Goal: Register for event/course

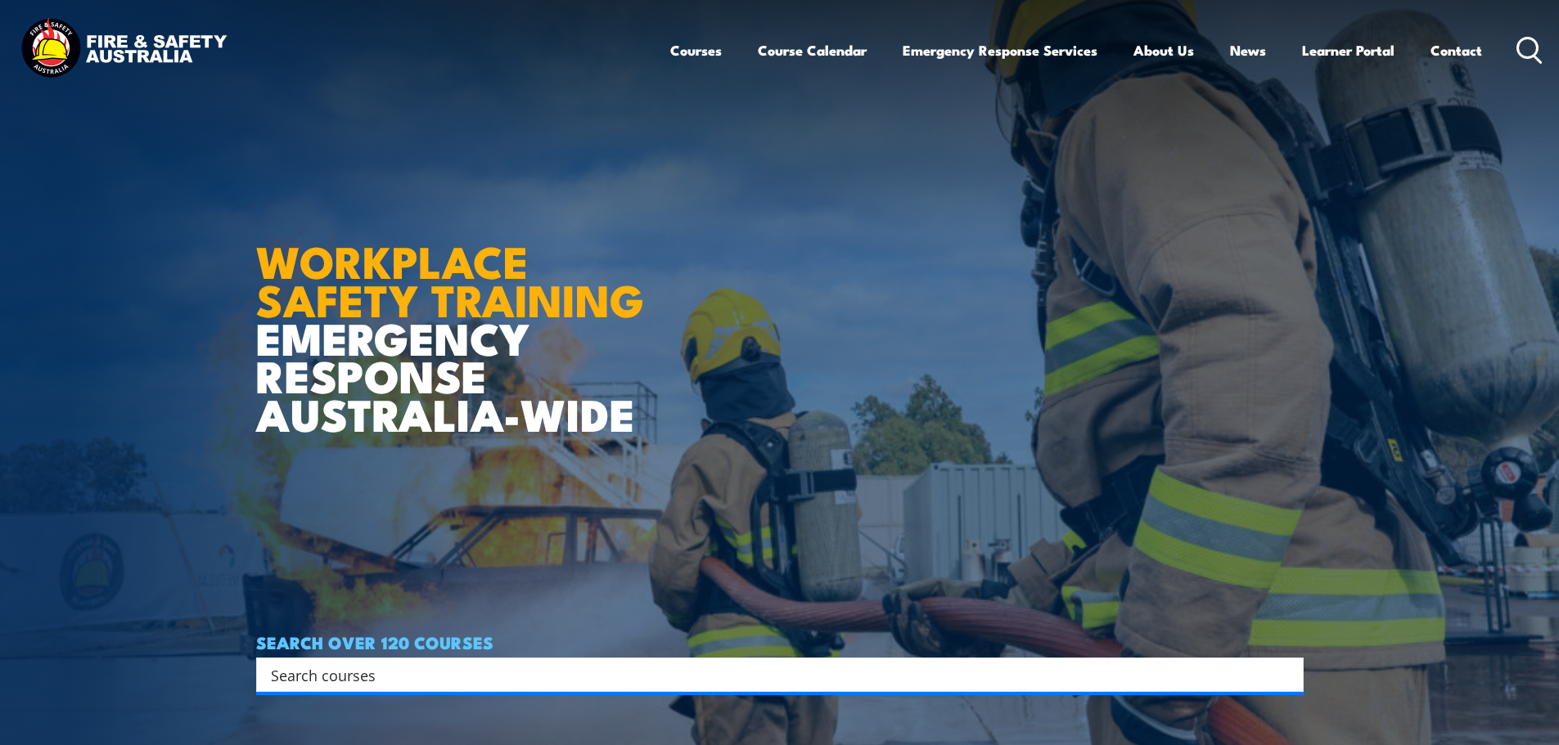
click at [394, 672] on input "Search input" at bounding box center [769, 675] width 997 height 25
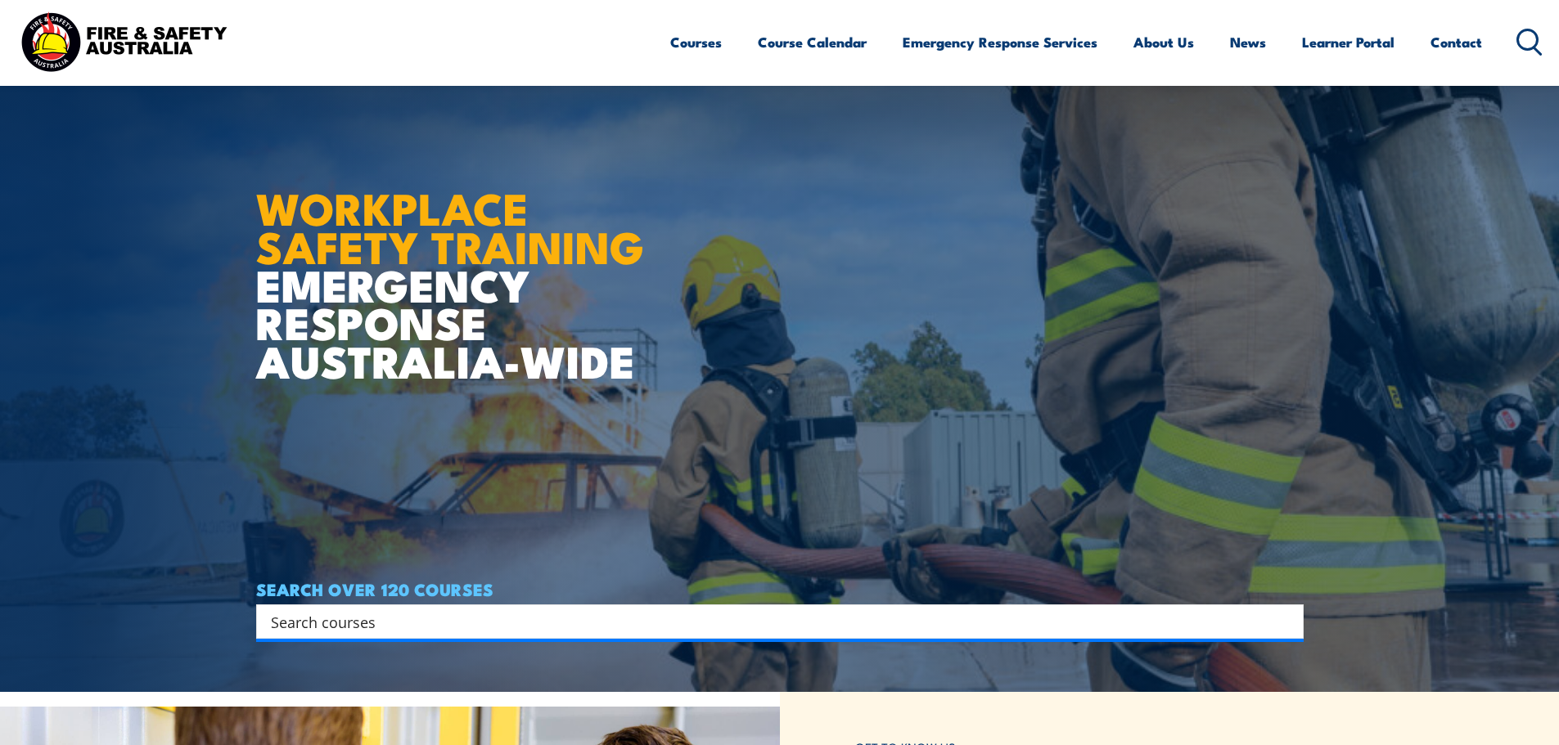
scroll to position [82, 0]
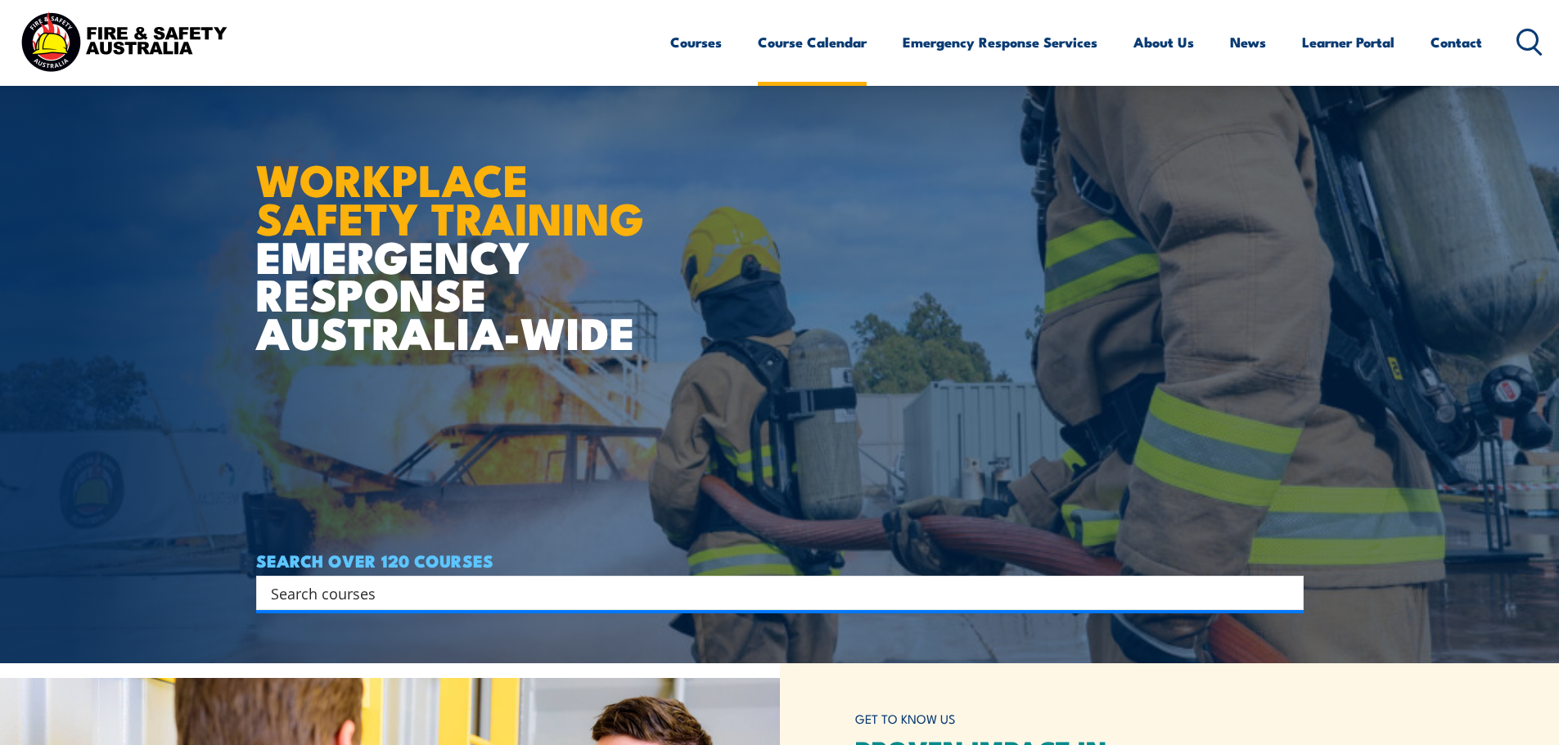
click at [803, 51] on link "Course Calendar" at bounding box center [812, 41] width 109 height 43
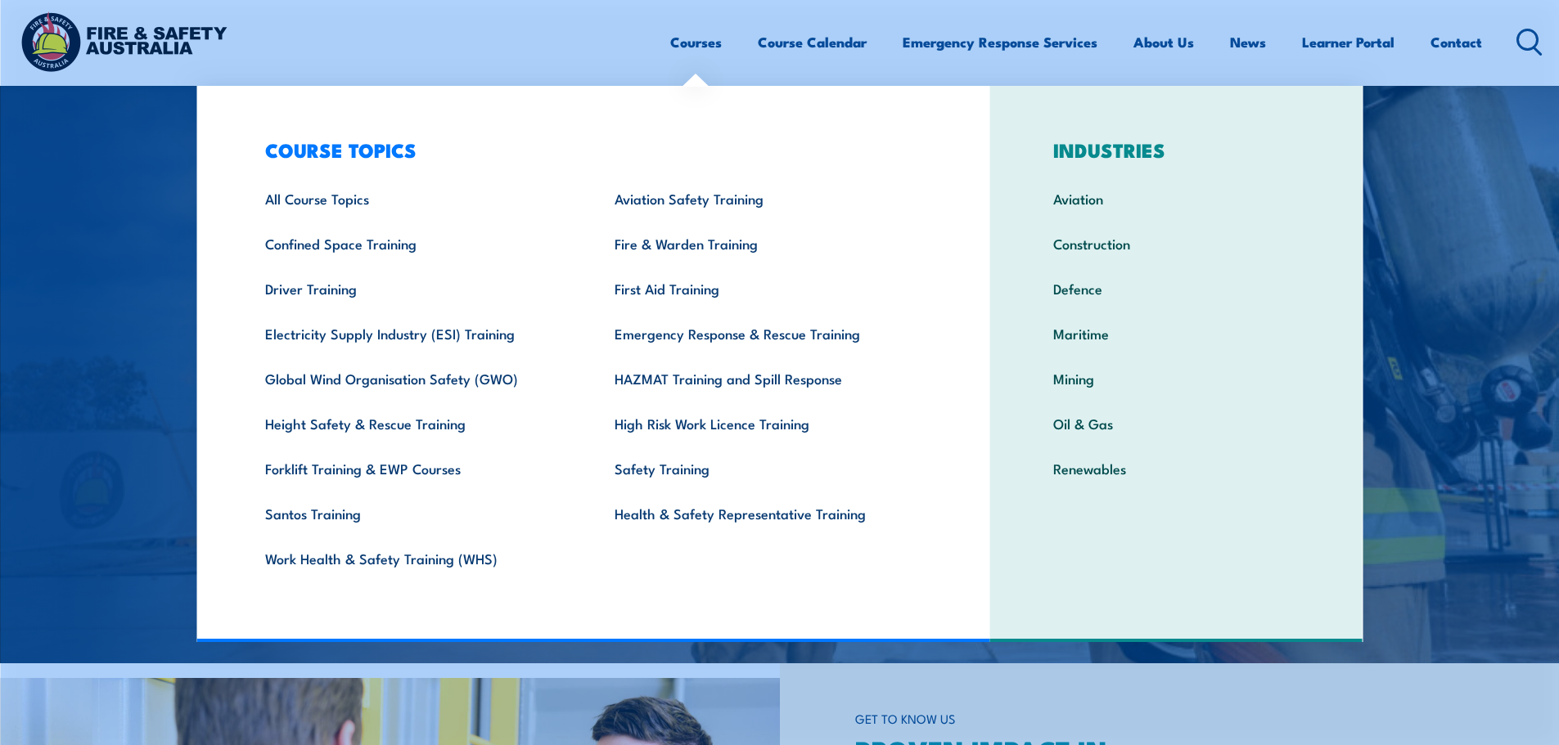
click at [712, 42] on link "Courses" at bounding box center [696, 41] width 52 height 43
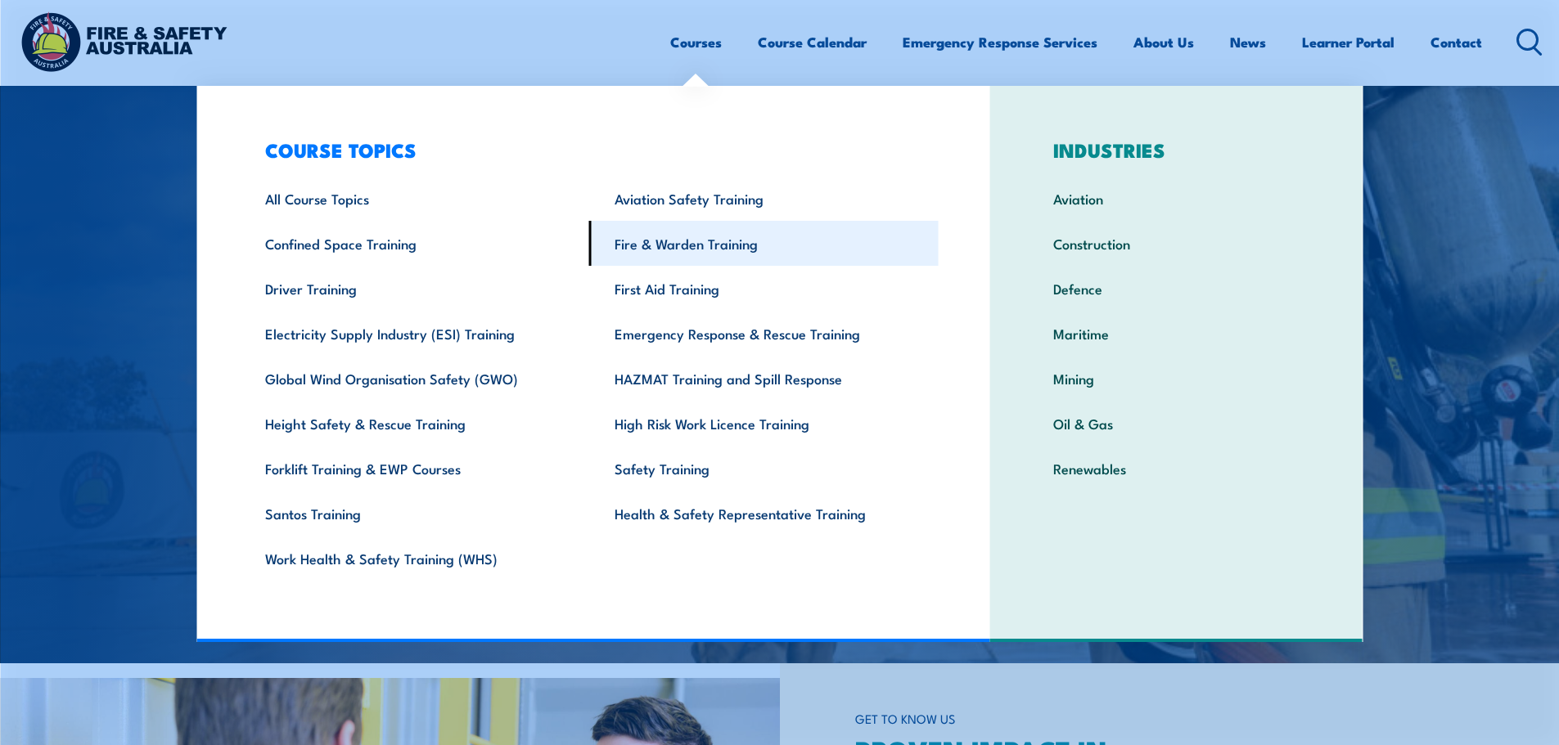
click at [670, 244] on link "Fire & Warden Training" at bounding box center [763, 243] width 349 height 45
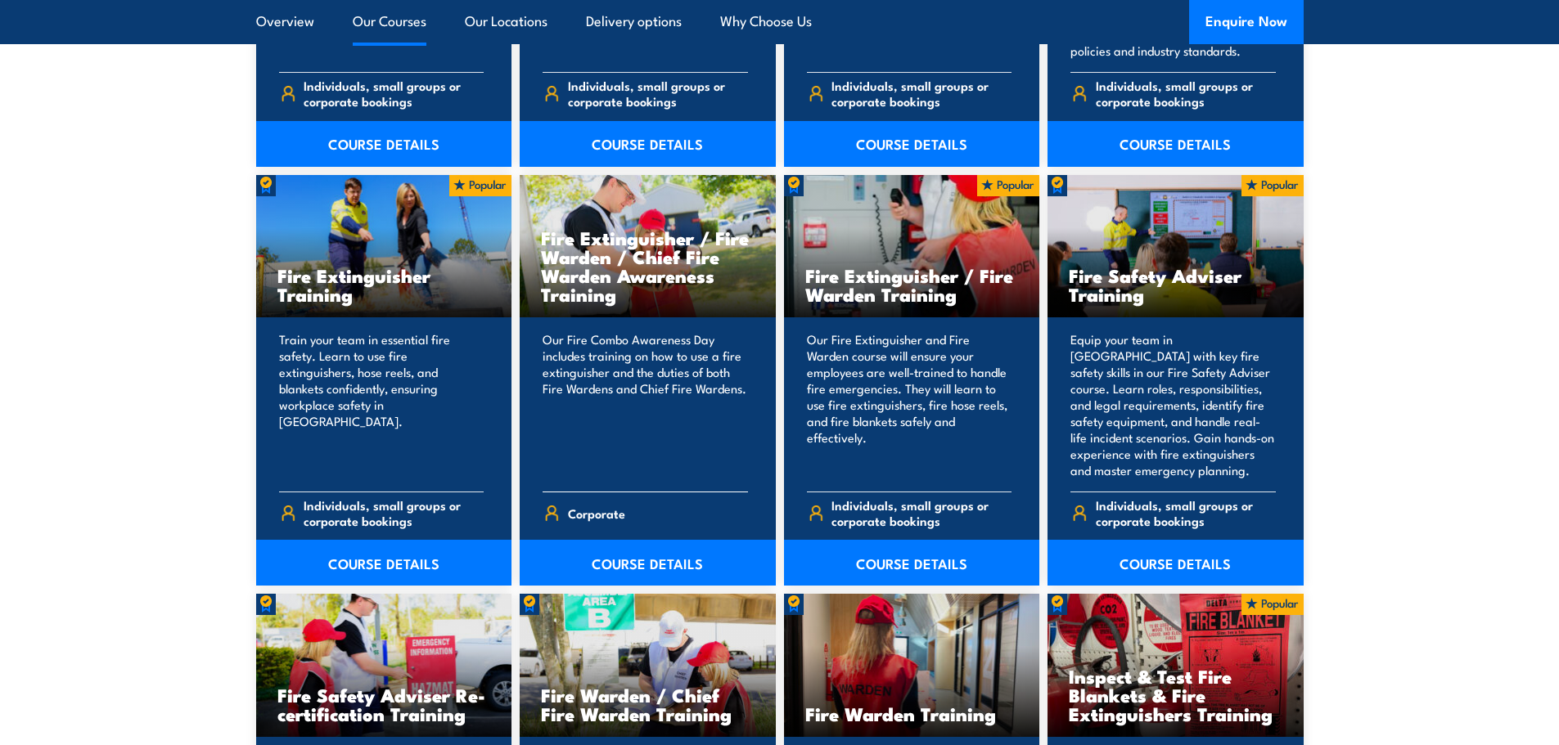
scroll to position [1227, 0]
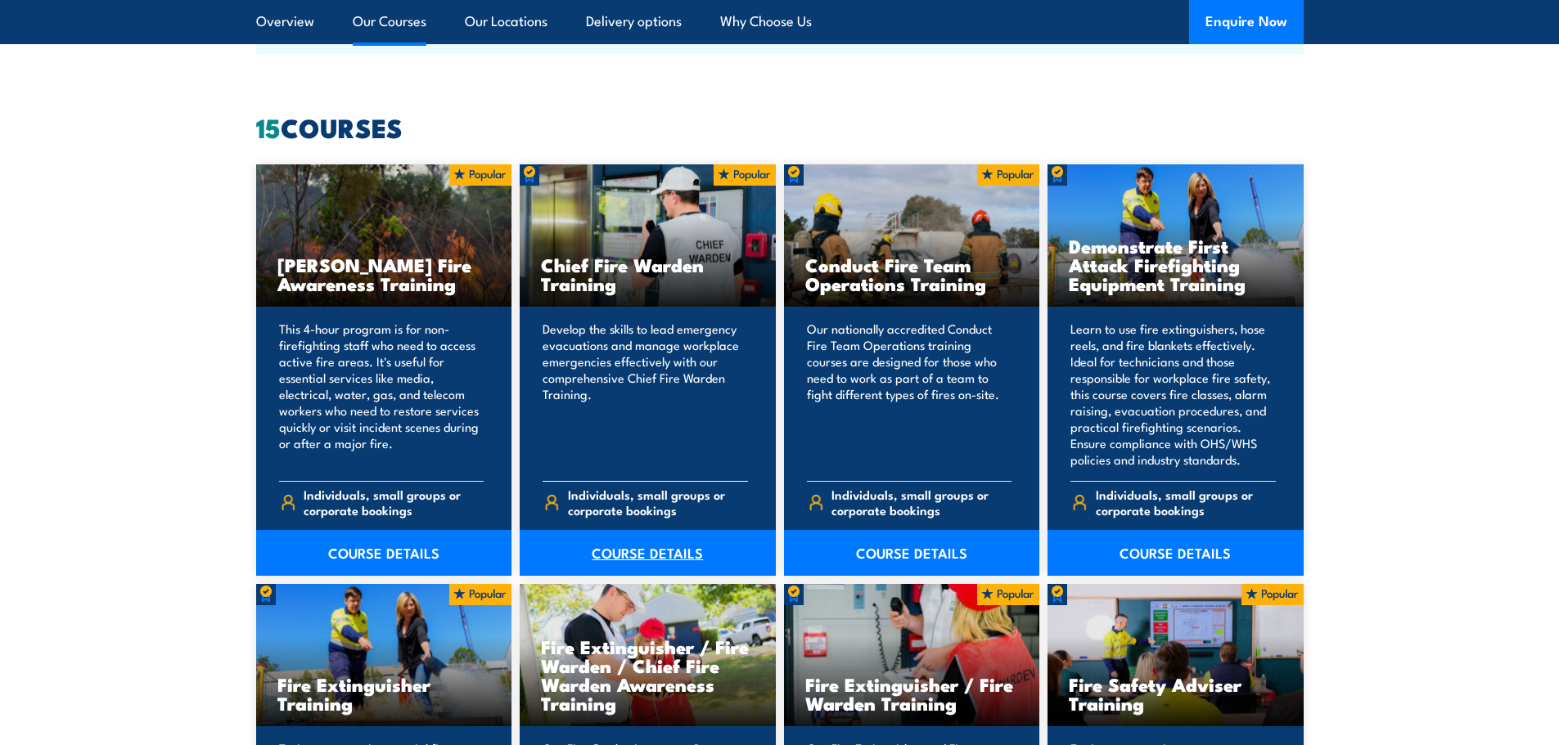
click at [631, 545] on link "COURSE DETAILS" at bounding box center [648, 553] width 256 height 46
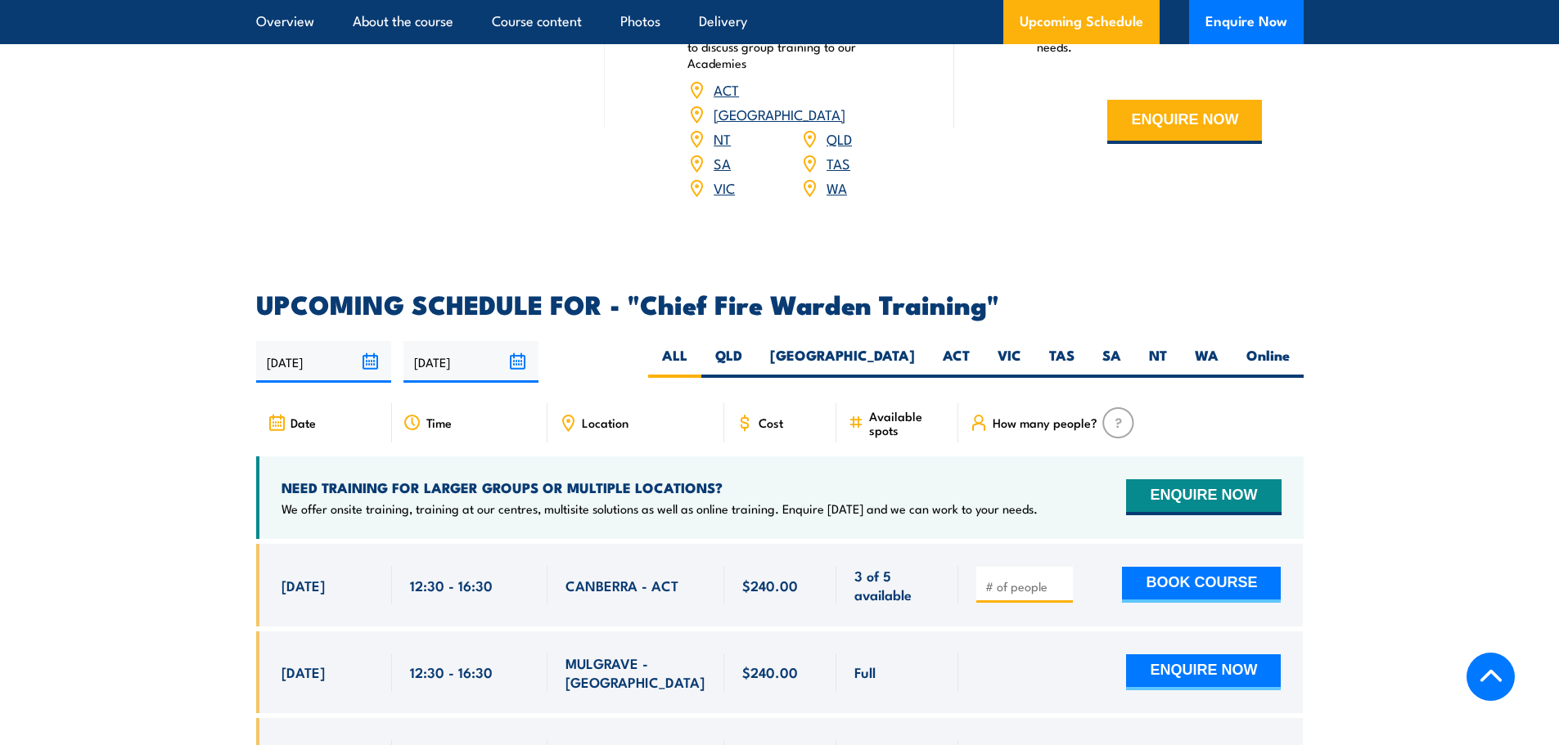
scroll to position [2618, 0]
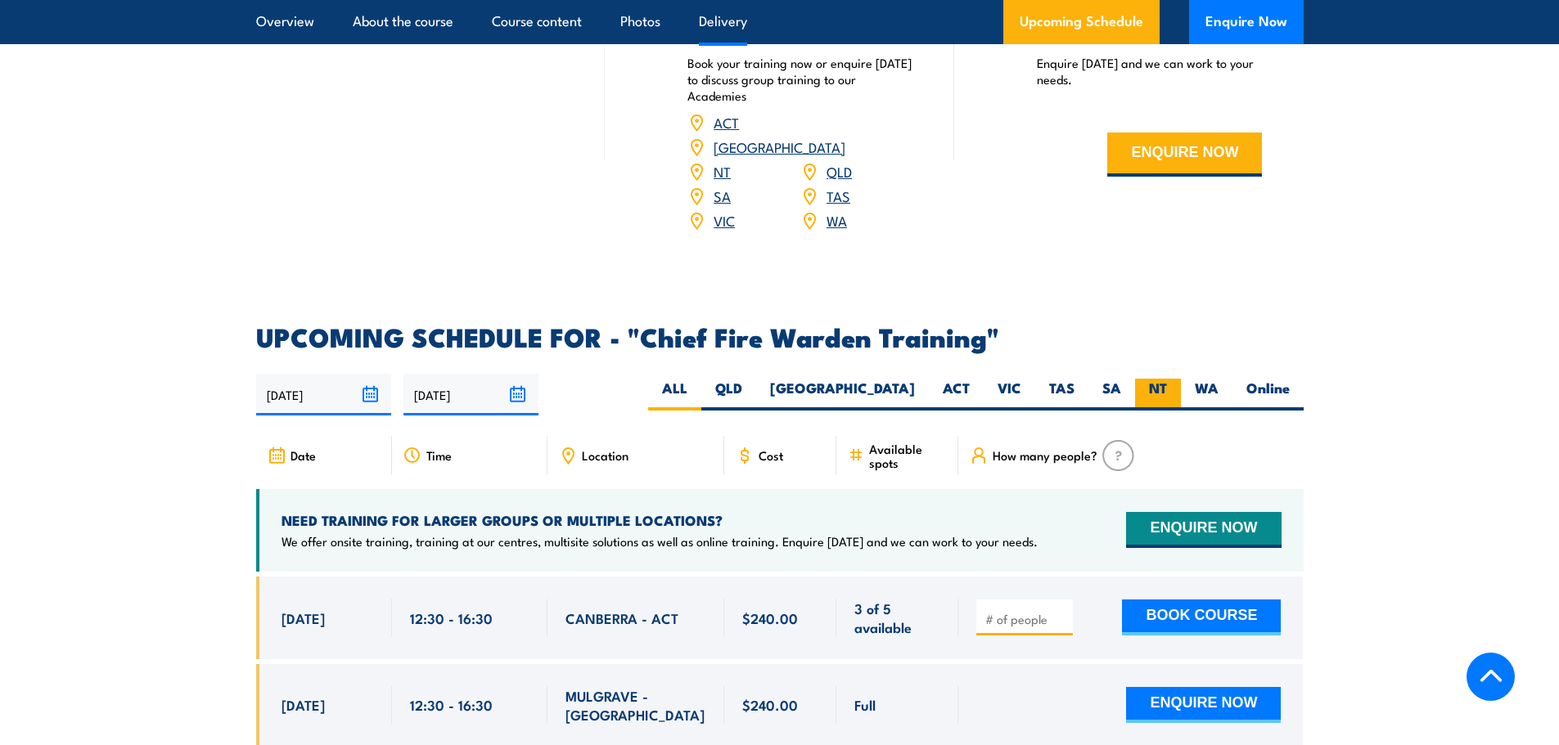
click at [1158, 379] on label "NT" at bounding box center [1158, 395] width 46 height 32
click at [1167, 379] on input "NT" at bounding box center [1172, 384] width 11 height 11
radio input "true"
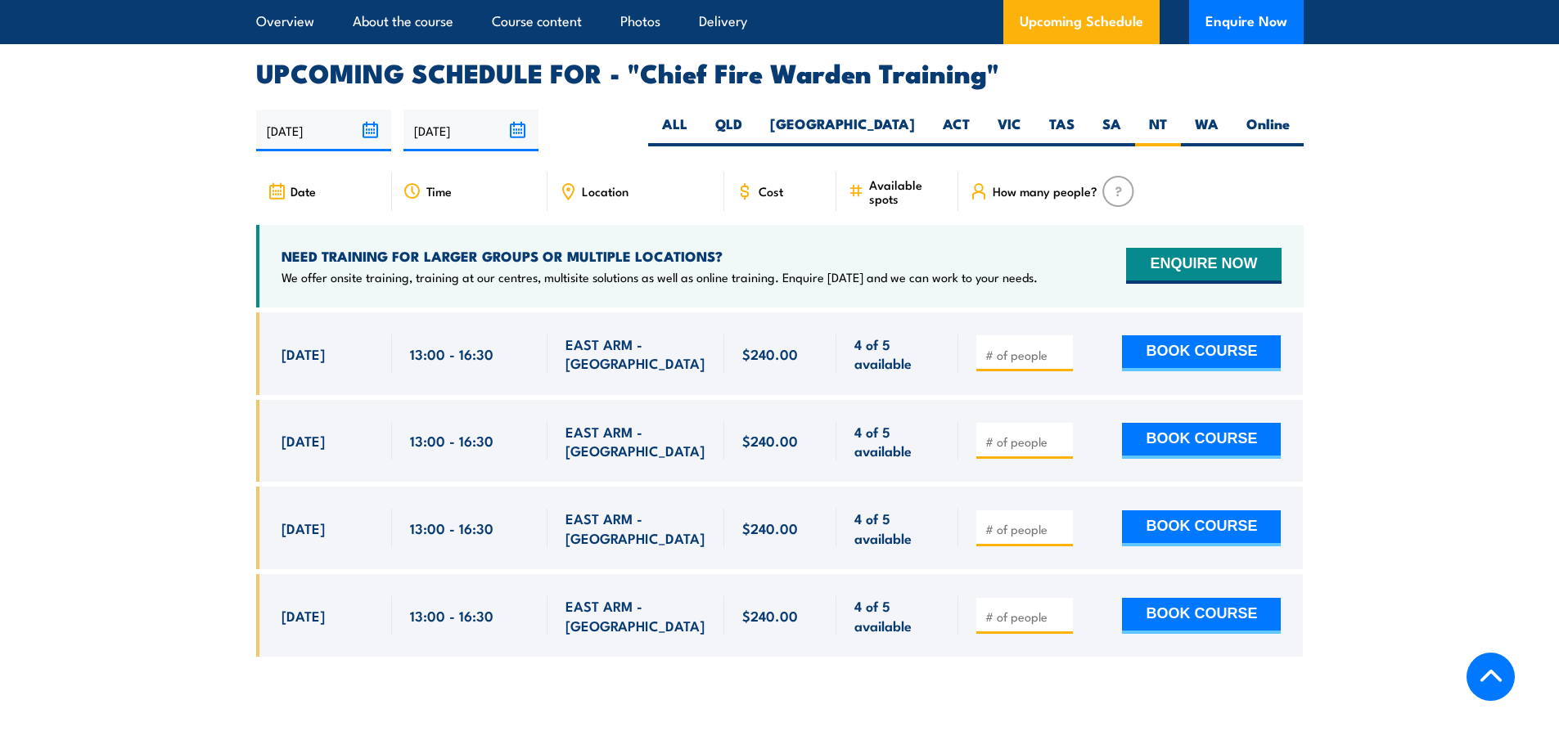
scroll to position [2919, 0]
